Goal: Information Seeking & Learning: Learn about a topic

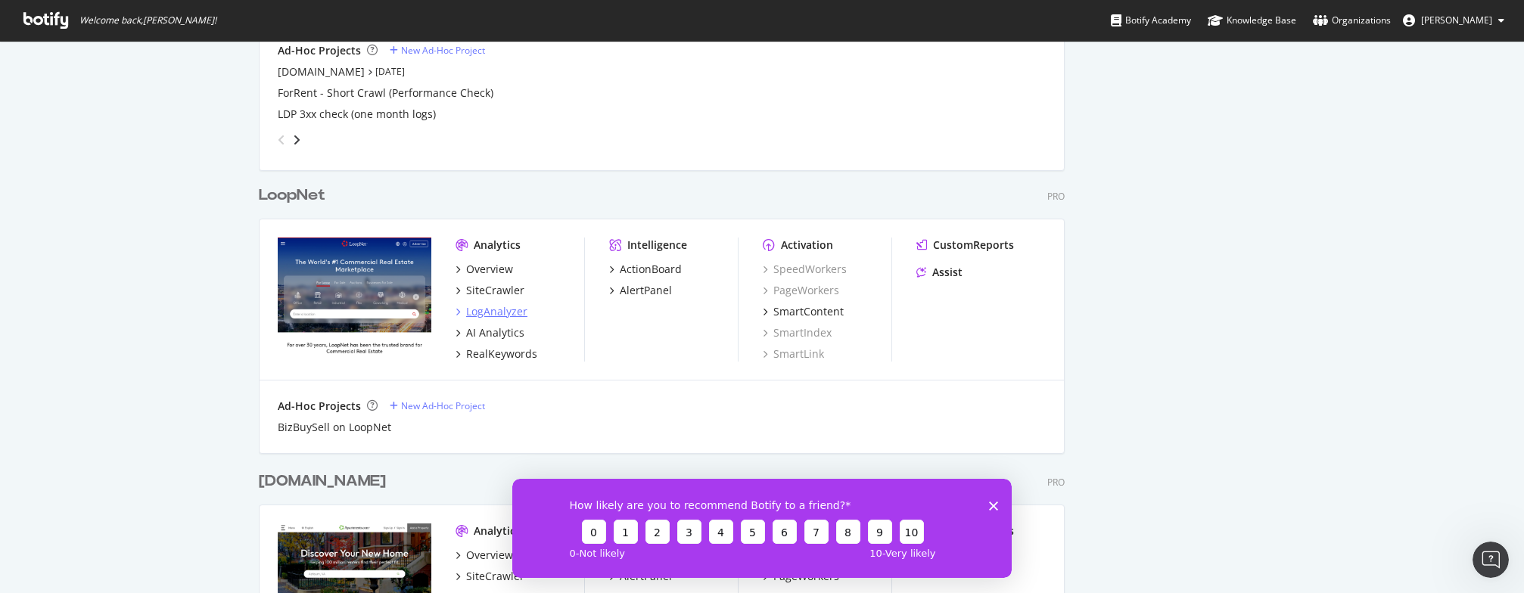
scroll to position [2045, 806]
click at [499, 312] on div "LogAnalyzer" at bounding box center [496, 311] width 61 height 15
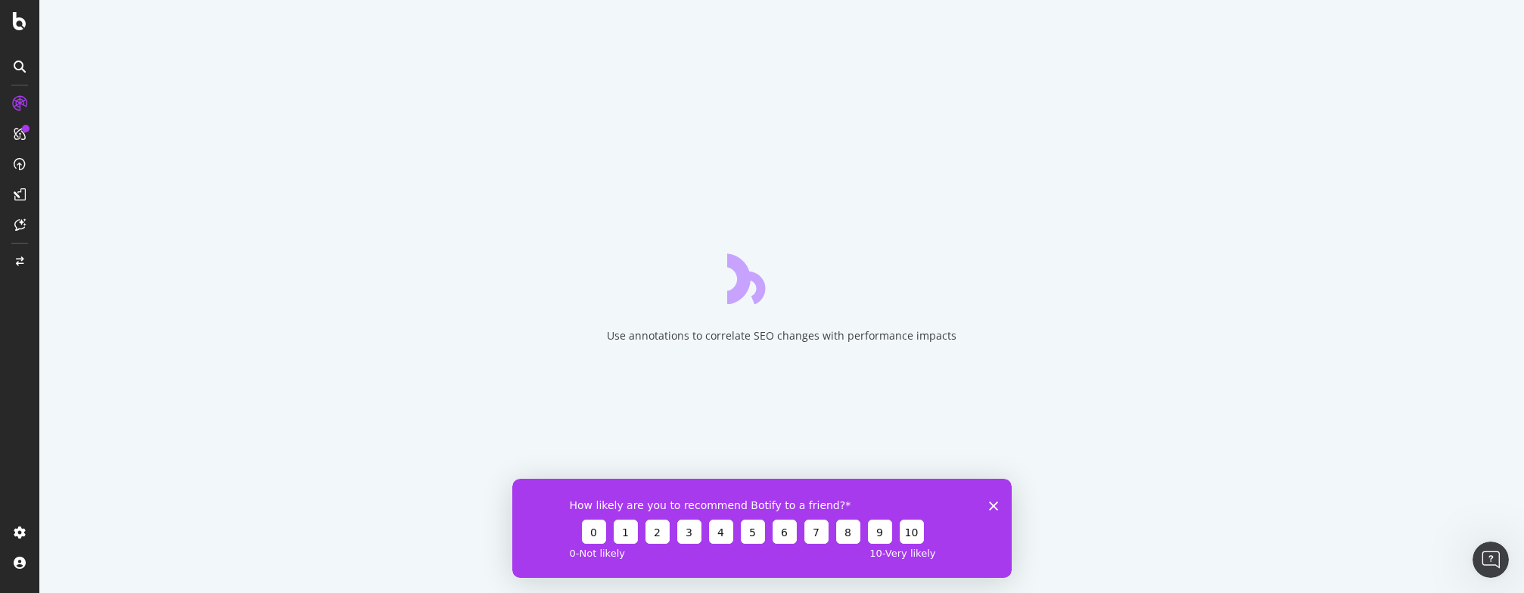
click at [1001, 502] on div "How likely are you to recommend Botify to a friend? 0 1 2 3 4 5 6 7 8 9 10 0 - …" at bounding box center [761, 527] width 499 height 99
click at [992, 506] on polygon "Close survey" at bounding box center [993, 505] width 9 height 9
